Goal: Transaction & Acquisition: Download file/media

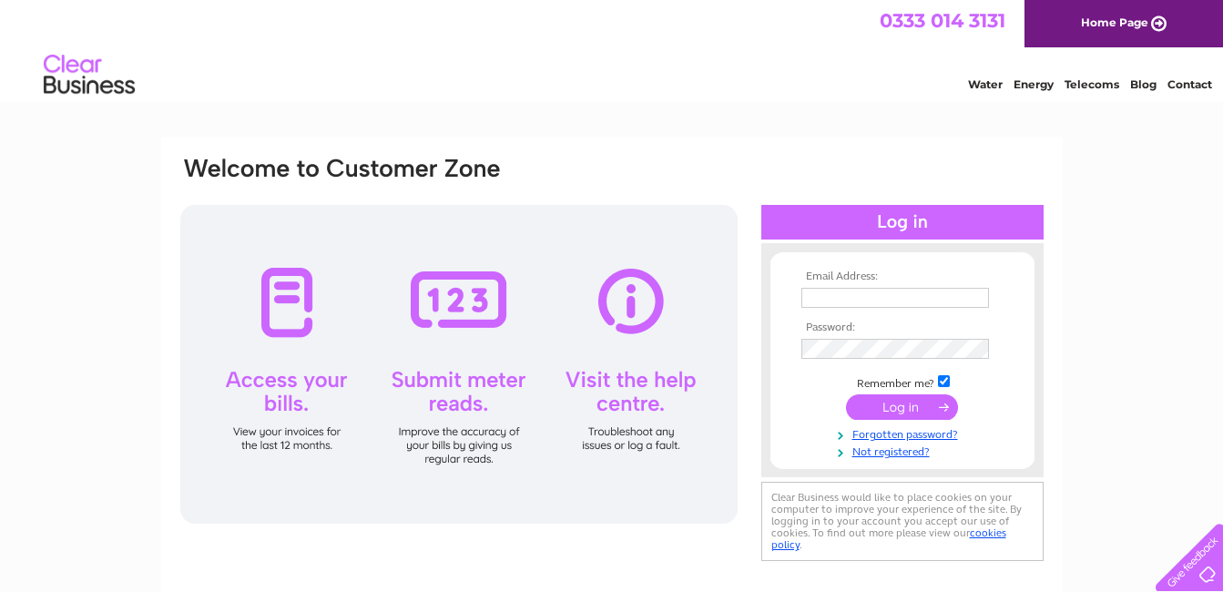
type input "ranj_halai@hotmail.com"
click at [922, 411] on input "submit" at bounding box center [902, 406] width 112 height 25
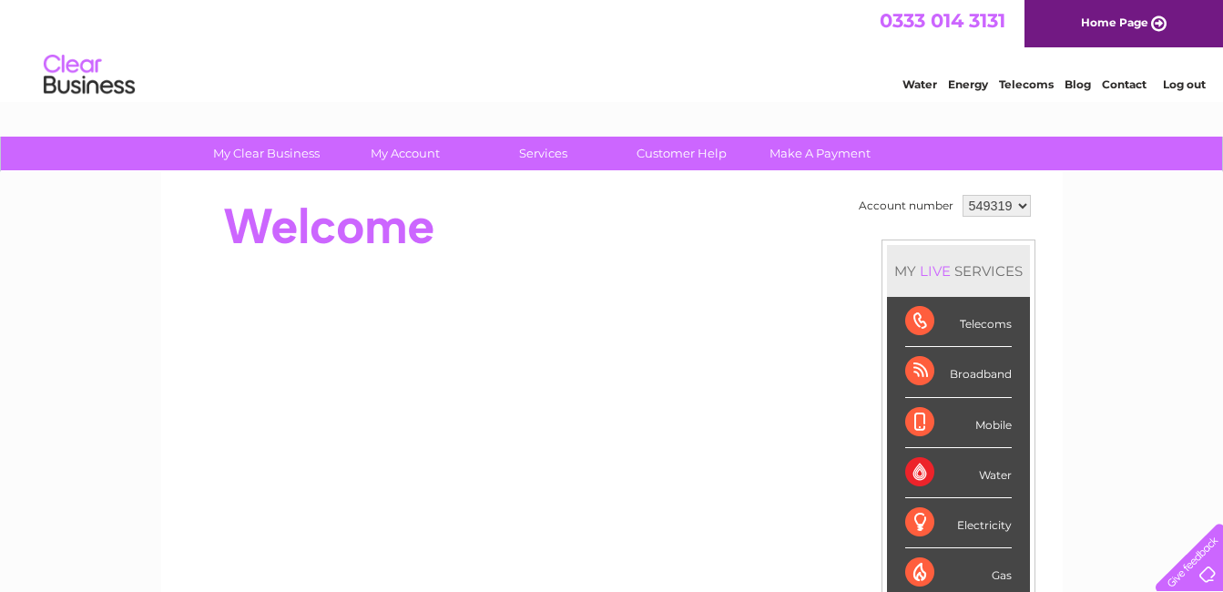
click at [982, 207] on select "549319" at bounding box center [996, 206] width 68 height 22
click at [962, 195] on select "549319" at bounding box center [996, 206] width 68 height 22
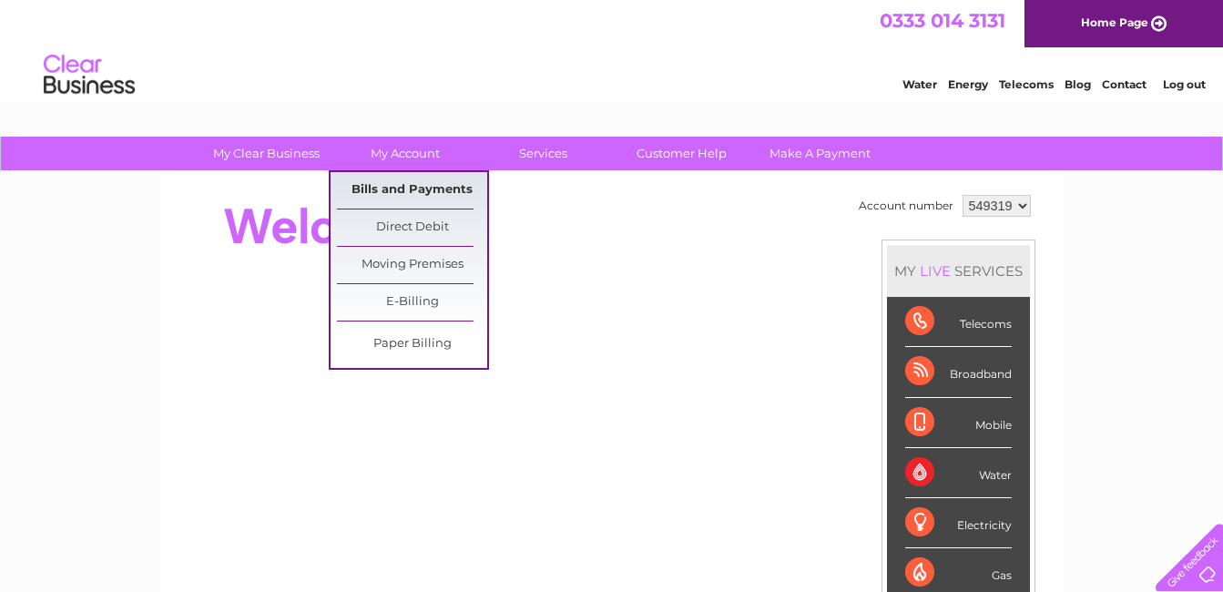
click at [384, 191] on link "Bills and Payments" at bounding box center [412, 190] width 150 height 36
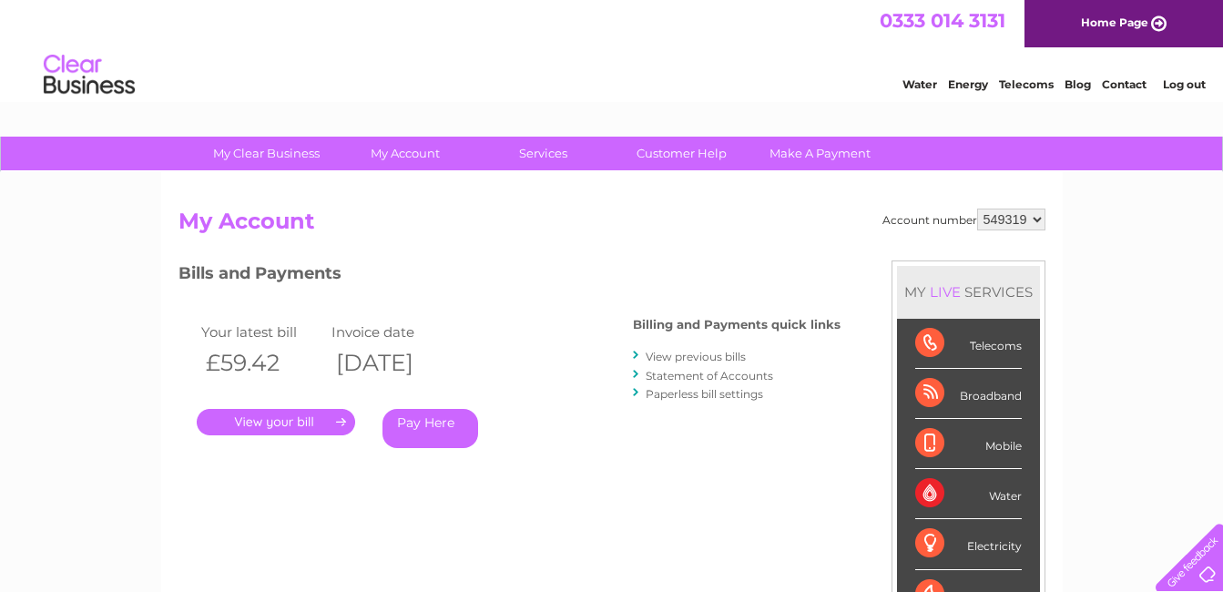
click at [273, 424] on link "." at bounding box center [276, 422] width 158 height 26
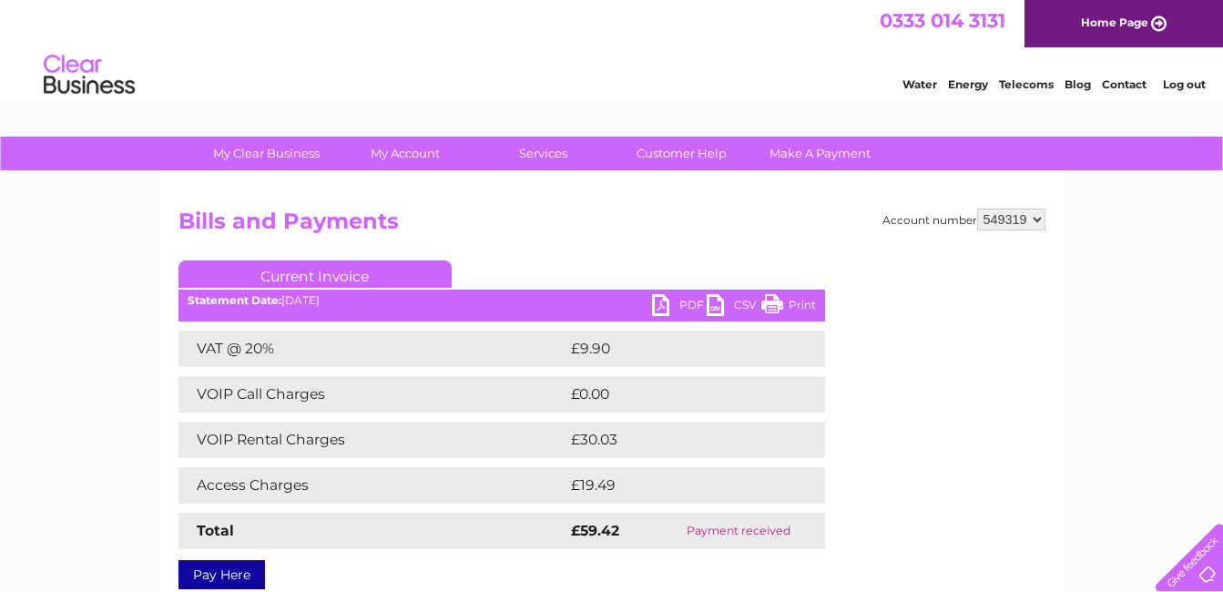
click at [694, 304] on link "PDF" at bounding box center [679, 307] width 55 height 26
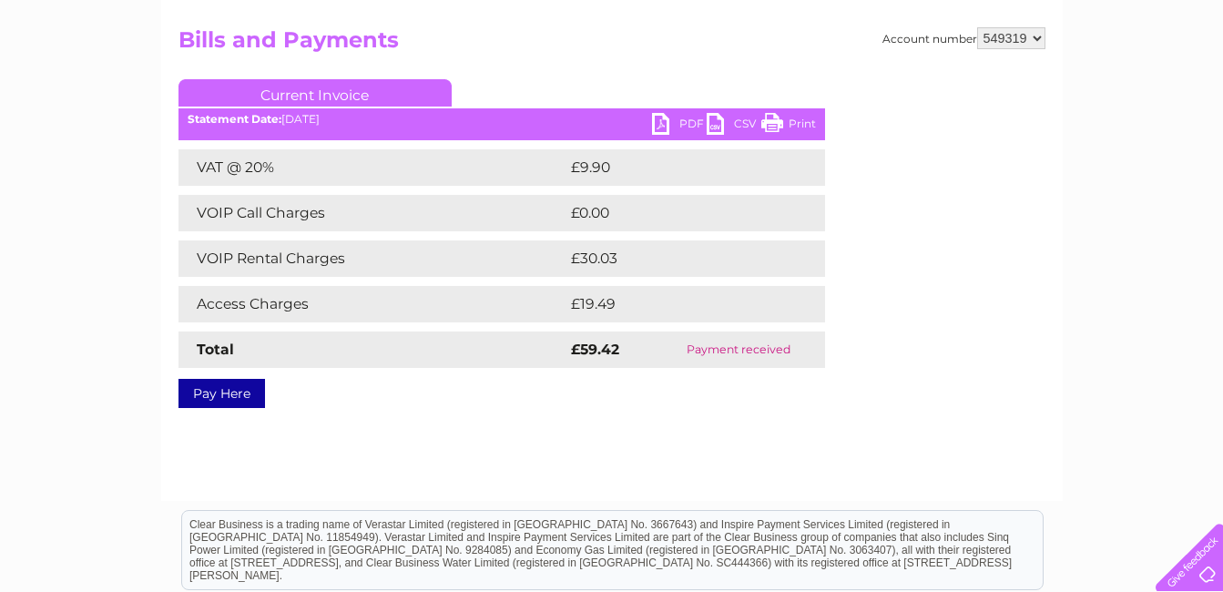
scroll to position [182, 0]
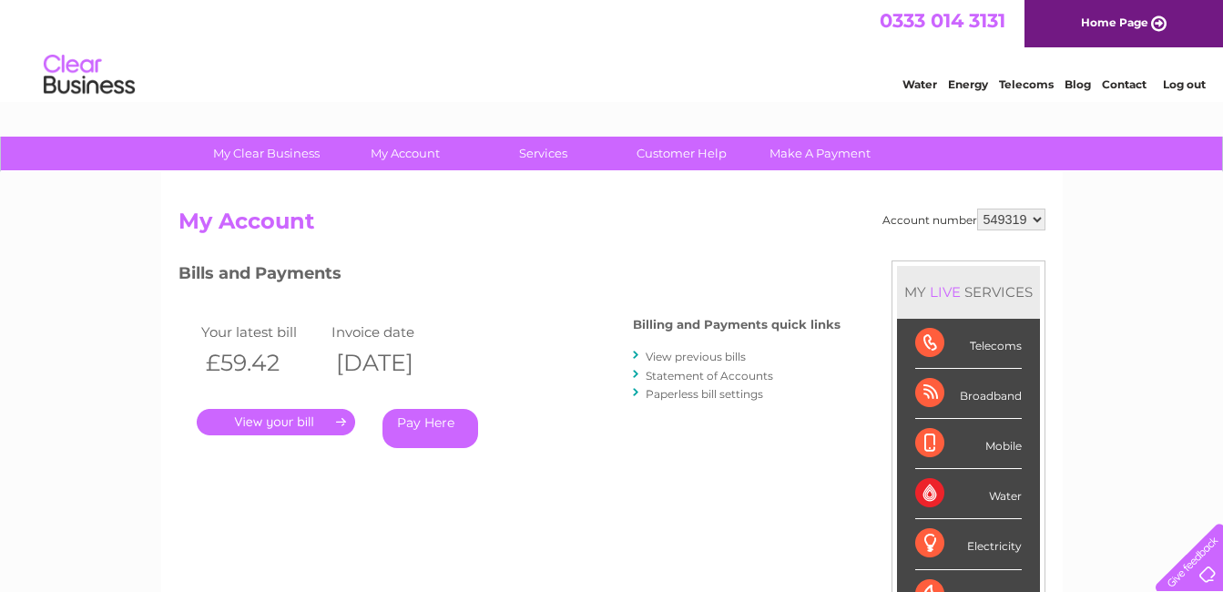
click at [675, 359] on link "View previous bills" at bounding box center [696, 357] width 100 height 14
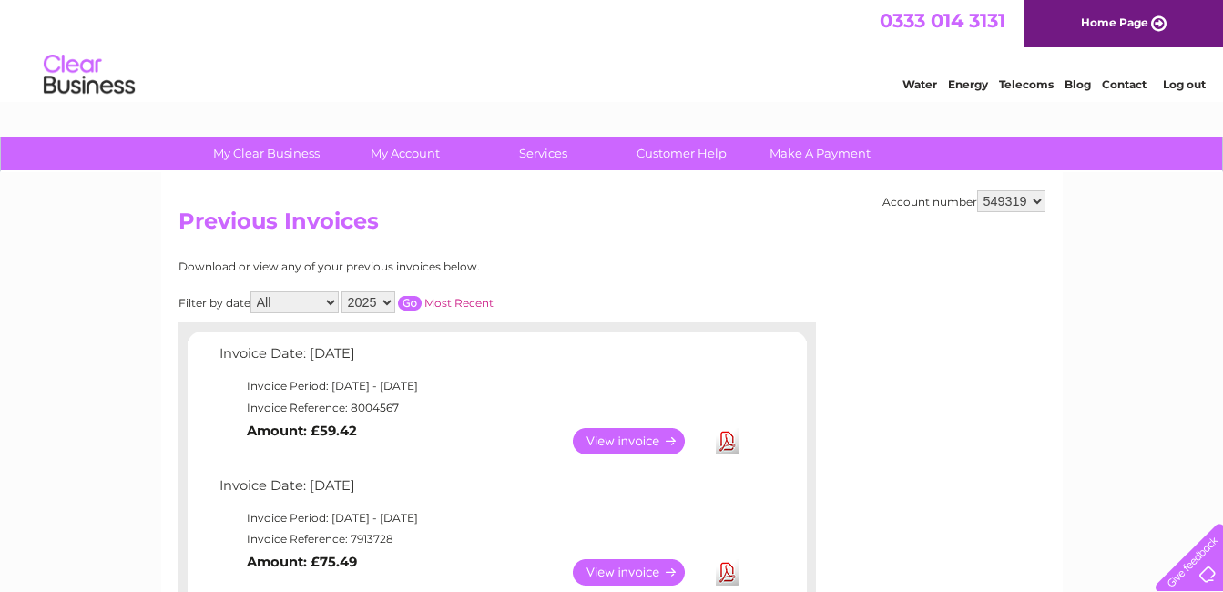
click at [726, 574] on link "Download" at bounding box center [727, 572] width 23 height 26
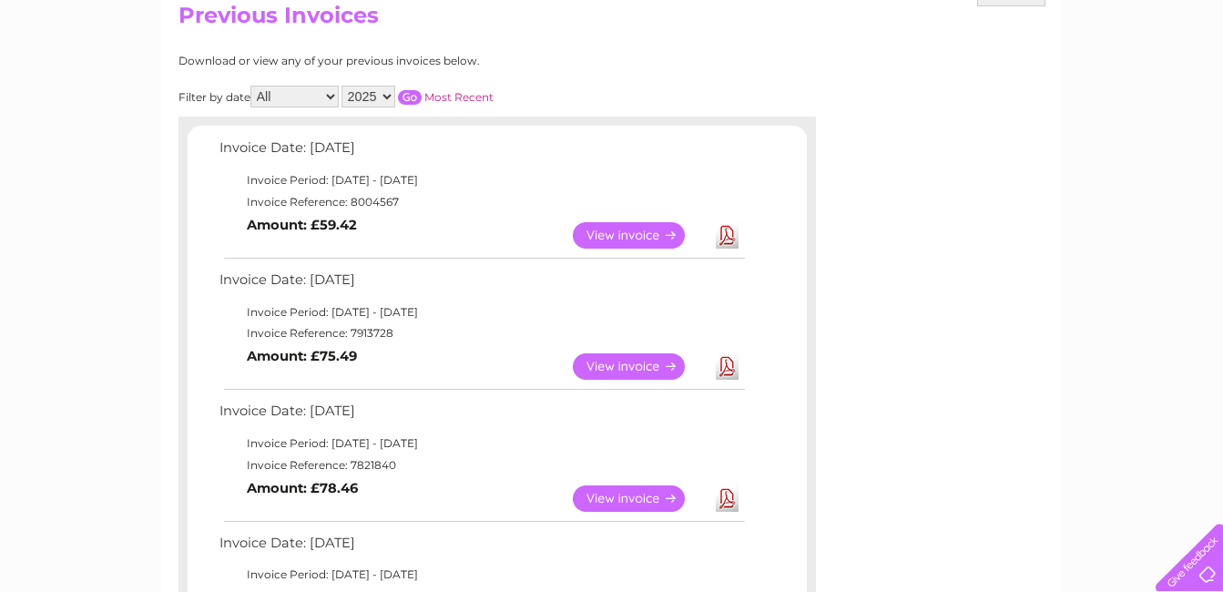
scroll to position [219, 0]
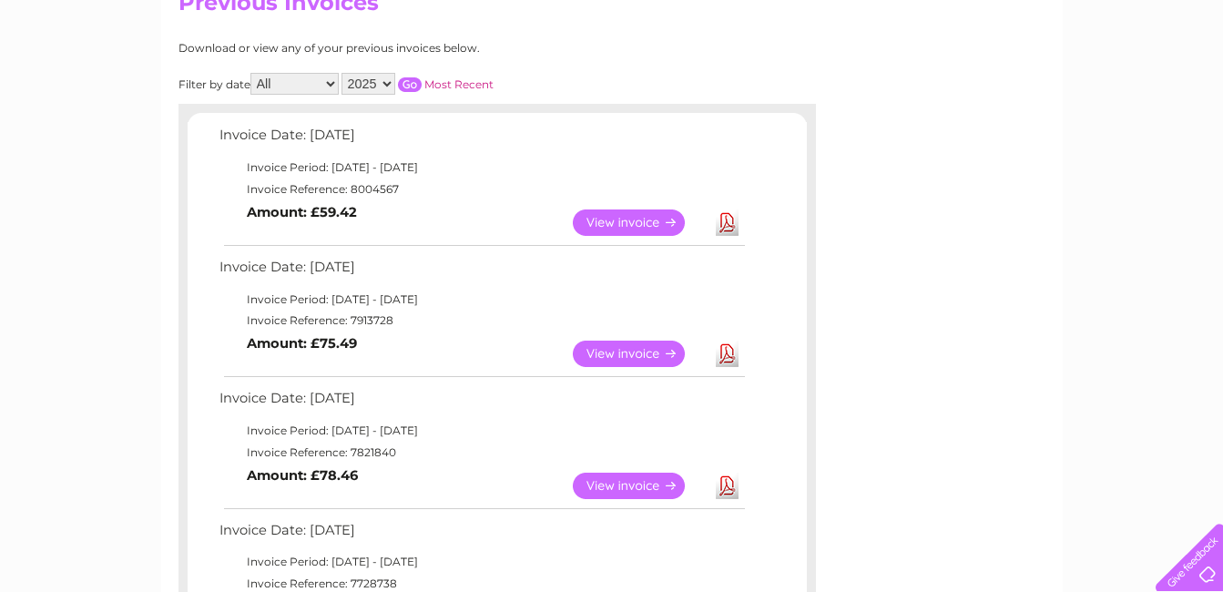
click at [734, 484] on link "Download" at bounding box center [727, 486] width 23 height 26
